Goal: Find specific page/section

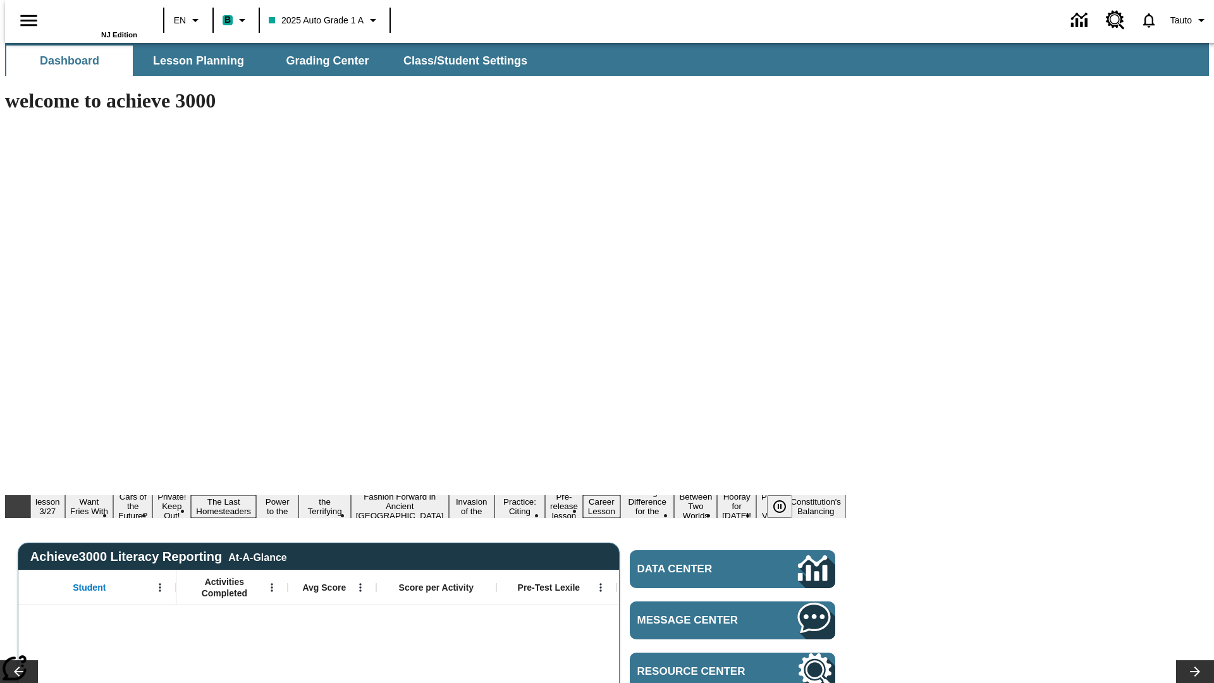
type input "-1"
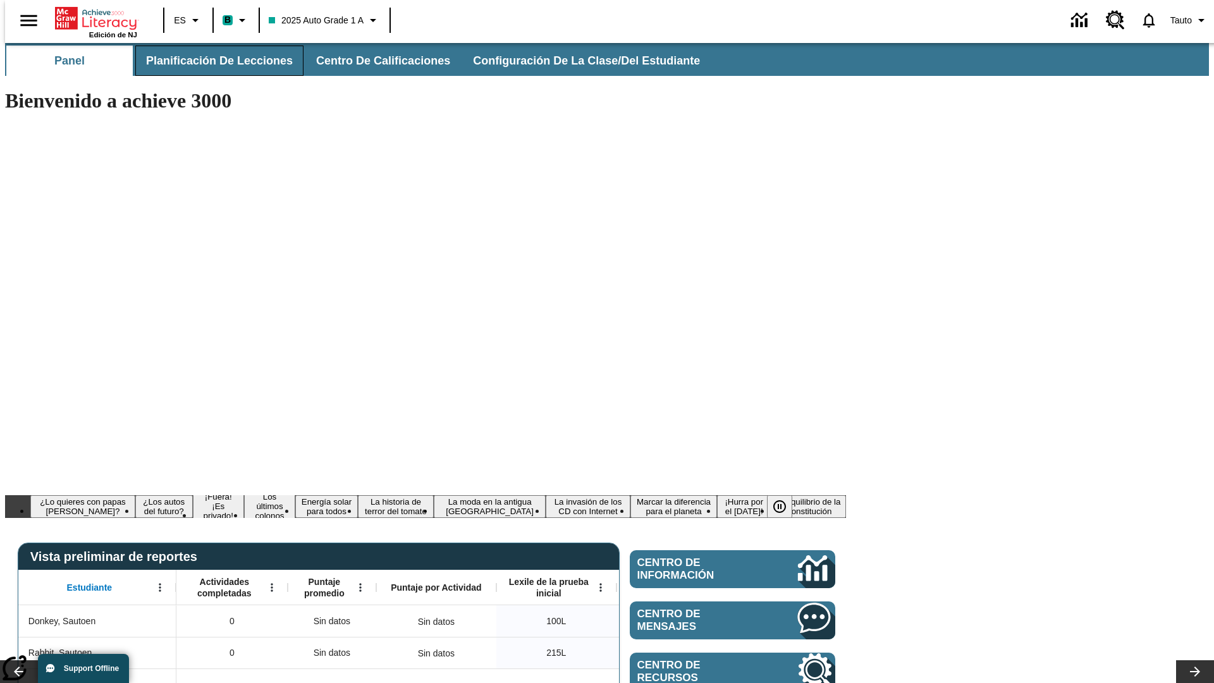
click at [212, 61] on span "Planificación de lecciones" at bounding box center [219, 61] width 147 height 15
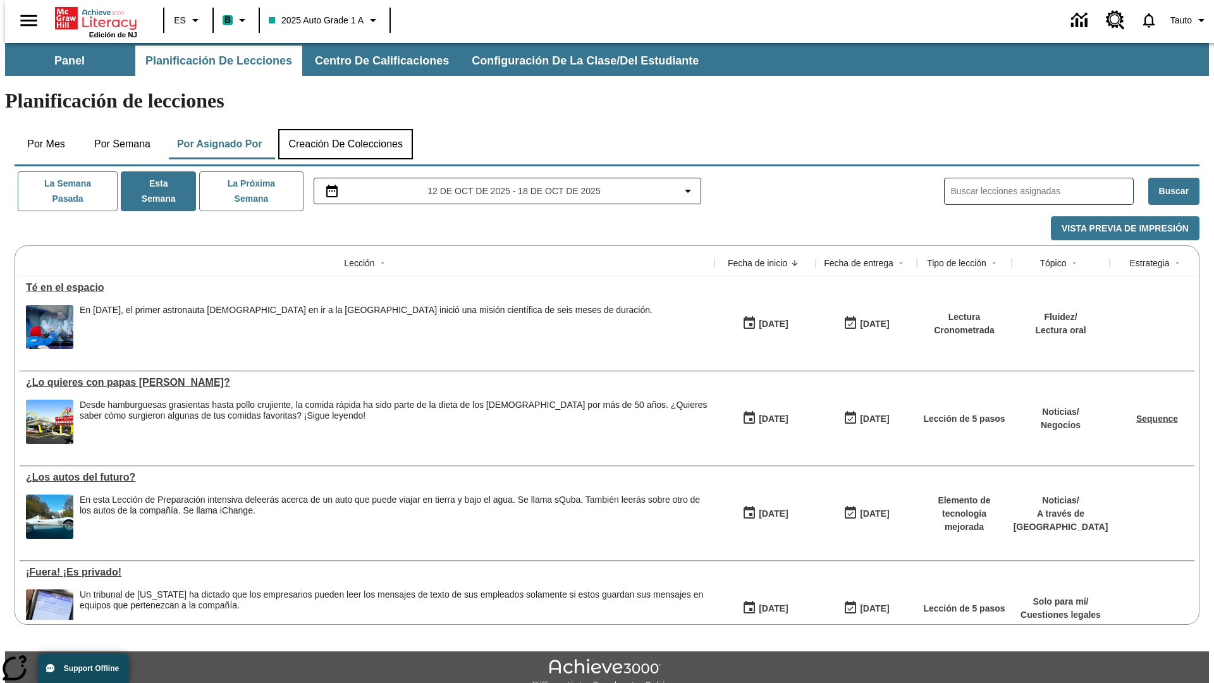
click at [345, 129] on button "Creación de colecciones" at bounding box center [345, 144] width 135 height 30
